Goal: Obtain resource: Obtain resource

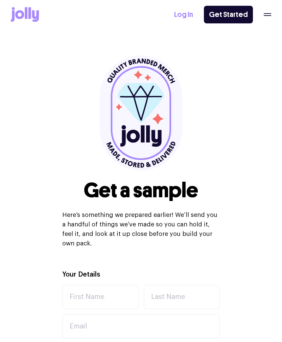
select select
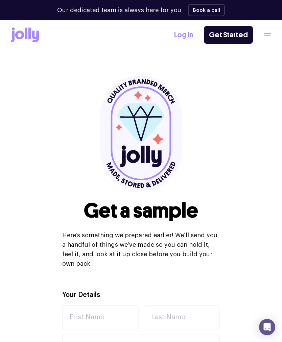
click at [268, 35] on icon "button" at bounding box center [267, 35] width 7 height 3
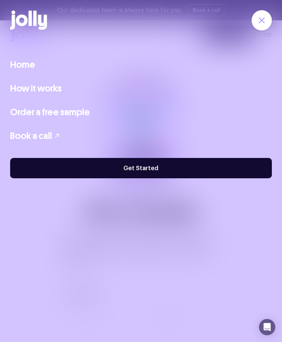
click at [50, 89] on link "How it works" at bounding box center [35, 88] width 51 height 14
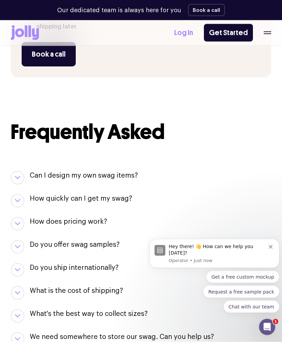
scroll to position [644, 0]
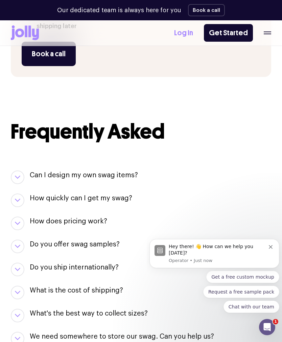
click at [273, 264] on div "Hey there! 👋 How can we help you [DATE]? Operator • Just now" at bounding box center [215, 253] width 130 height 29
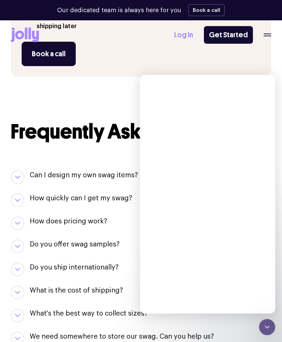
scroll to position [0, 0]
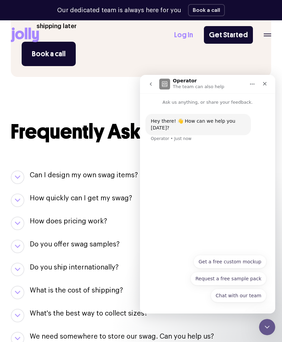
click at [267, 89] on div "Close" at bounding box center [265, 84] width 12 height 12
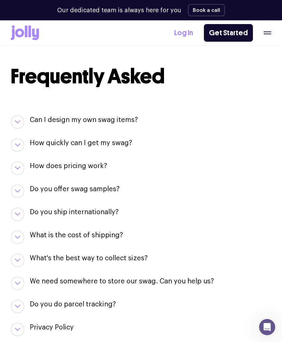
scroll to position [700, 0]
click at [23, 230] on button "button" at bounding box center [18, 237] width 14 height 14
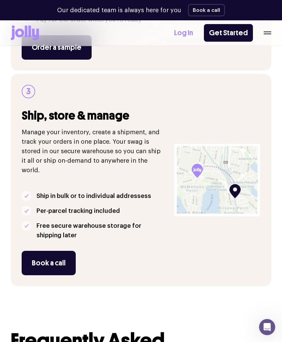
scroll to position [435, 0]
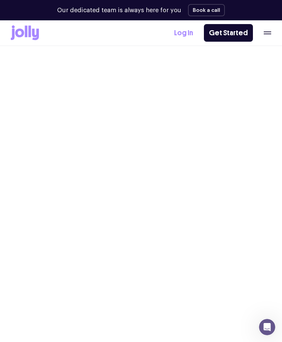
select select
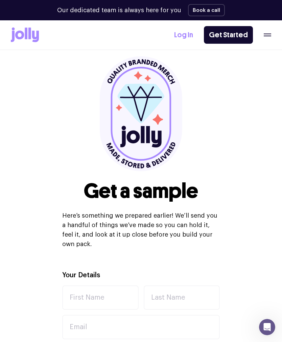
scroll to position [19, 0]
